Goal: Subscribe to service/newsletter

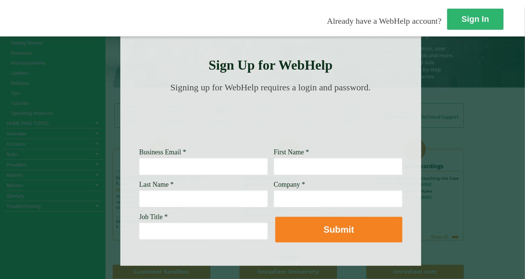
scroll to position [42, 0]
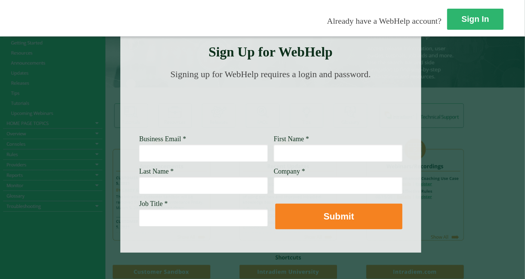
click at [427, 11] on div at bounding box center [262, 18] width 525 height 36
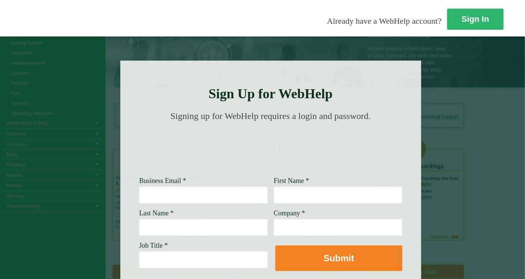
click at [194, 201] on input "Business Email *" at bounding box center [203, 194] width 129 height 17
type input "[PERSON_NAME][EMAIL_ADDRESS][PERSON_NAME][DOMAIN_NAME]"
type input "[PERSON_NAME]"
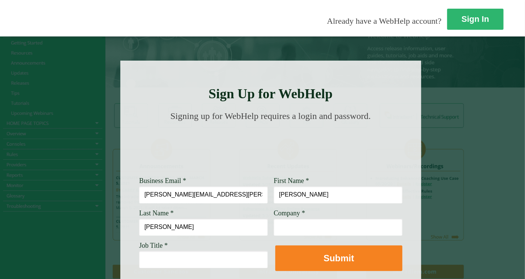
type input "[PERSON_NAME]"
type input "[PERSON_NAME] Fargo"
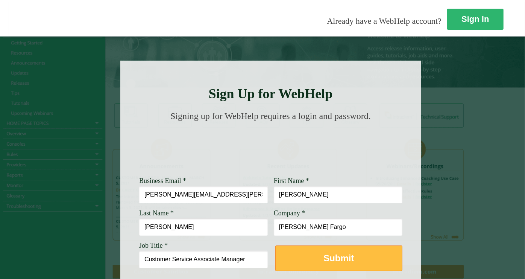
type input "Customer Service Associate Manager"
click at [310, 263] on button "Submit" at bounding box center [338, 258] width 127 height 26
